Goal: Navigation & Orientation: Understand site structure

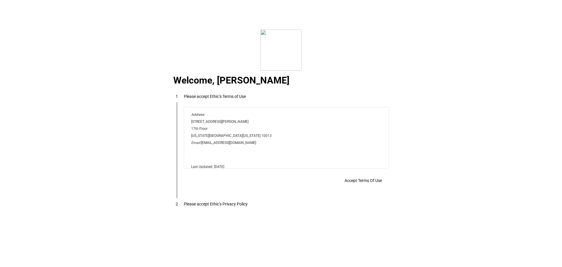
scroll to position [4743, 0]
click at [365, 180] on span "Accept Terms Of Use" at bounding box center [363, 180] width 37 height 5
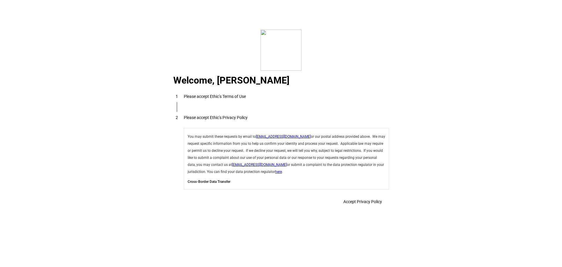
scroll to position [2085, 0]
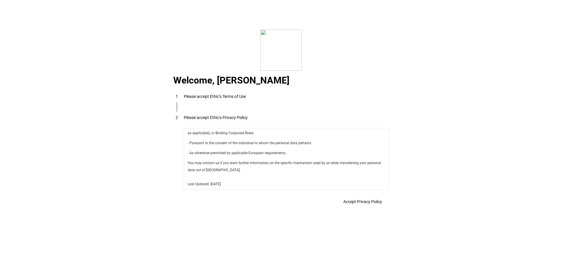
click at [364, 201] on span "Accept Privacy Policy" at bounding box center [363, 201] width 39 height 5
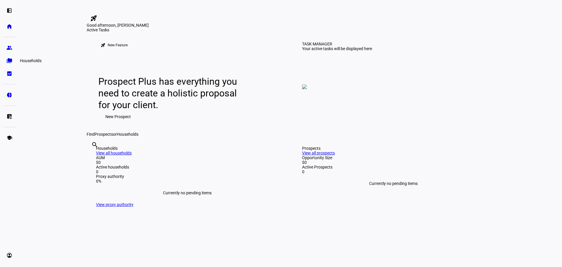
click at [11, 61] on eth-mat-symbol "folder_copy" at bounding box center [9, 61] width 6 height 6
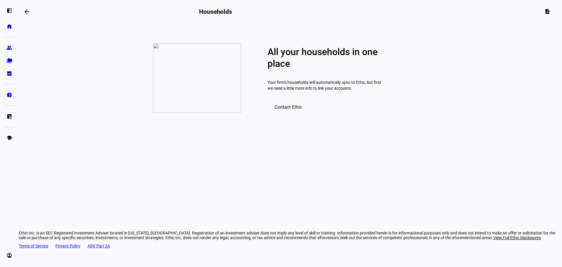
click at [298, 110] on span "Contact Ethic" at bounding box center [289, 107] width 28 height 6
click at [11, 47] on eth-mat-symbol "group" at bounding box center [9, 48] width 6 height 6
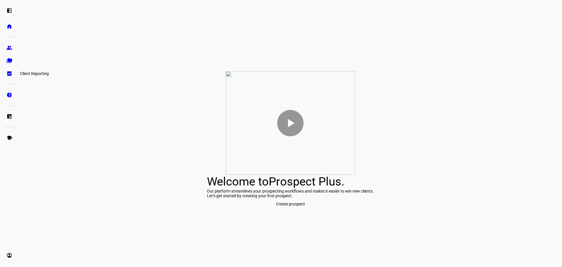
click at [11, 74] on eth-mat-symbol "bid_landscape" at bounding box center [9, 74] width 6 height 6
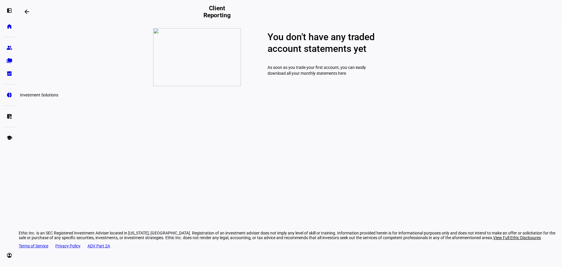
click at [12, 96] on eth-mat-symbol "pie_chart" at bounding box center [9, 95] width 6 height 6
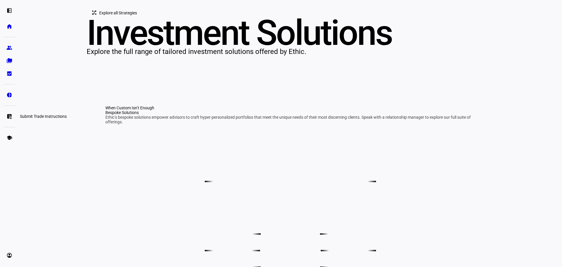
click at [10, 118] on eth-mat-symbol "list_alt_add" at bounding box center [9, 116] width 6 height 6
